Goal: Information Seeking & Learning: Find specific fact

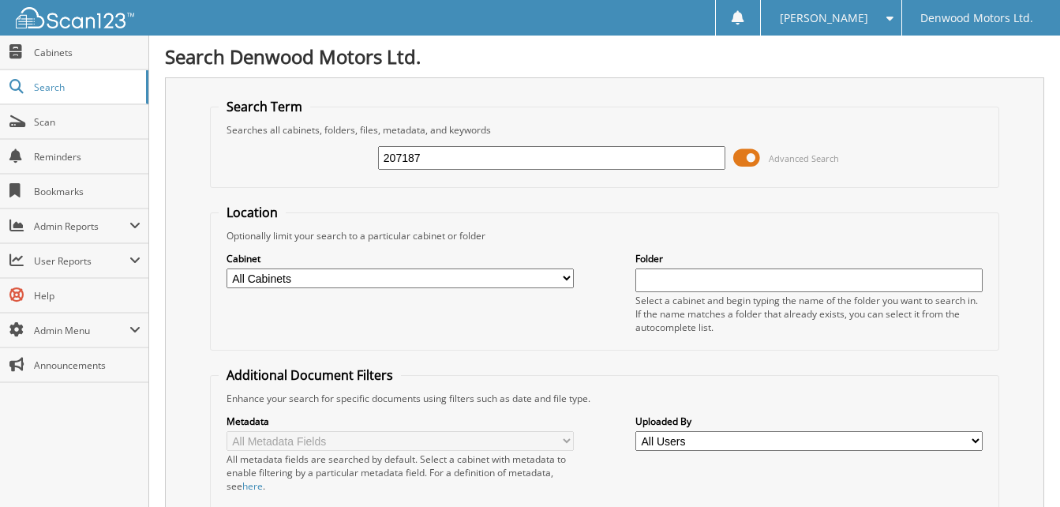
type input "207187"
click at [565, 278] on select "All Cabinets A/P A/R DEALS Fleet Customer Documentation GM STATEMENTS PARTS INV…" at bounding box center [399, 278] width 347 height 20
drag, startPoint x: 199, startPoint y: 282, endPoint x: 208, endPoint y: 286, distance: 10.6
click at [202, 282] on div "Search Term Searches all cabinets, folders, files, metadata, and keywords 20718…" at bounding box center [604, 386] width 879 height 618
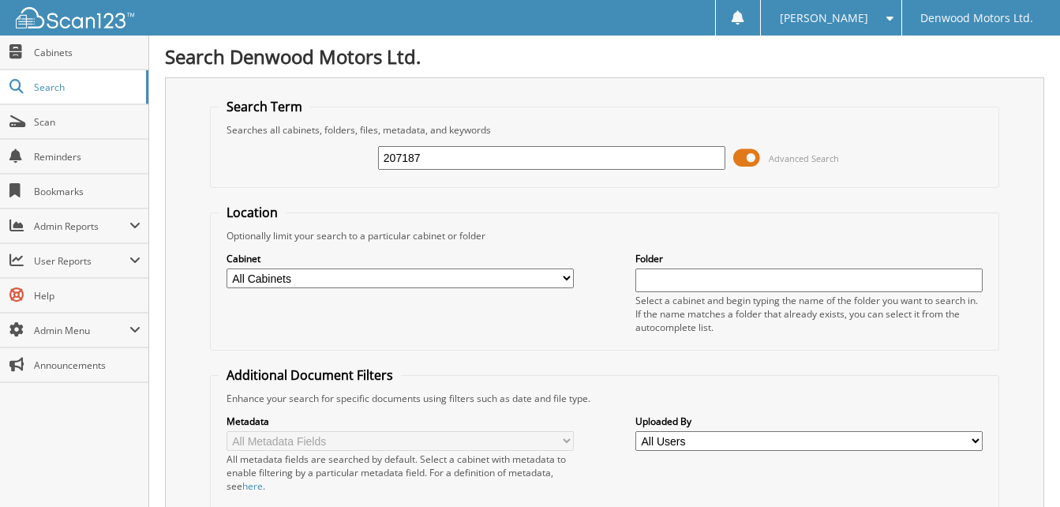
click at [477, 159] on input "207187" at bounding box center [551, 158] width 347 height 24
